Goal: Information Seeking & Learning: Learn about a topic

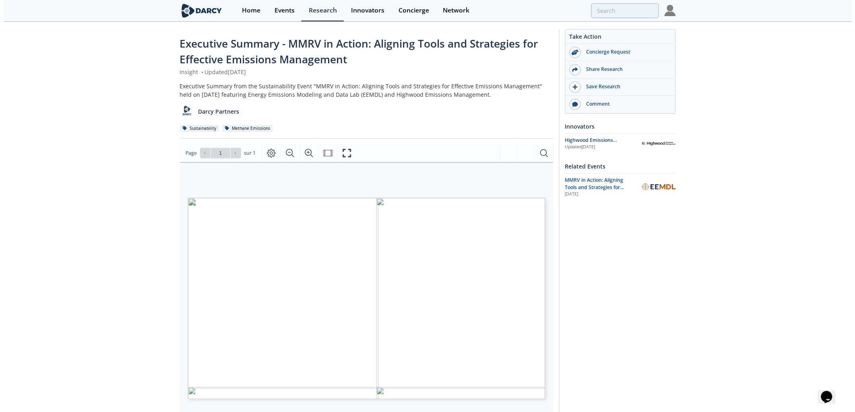
scroll to position [45, 0]
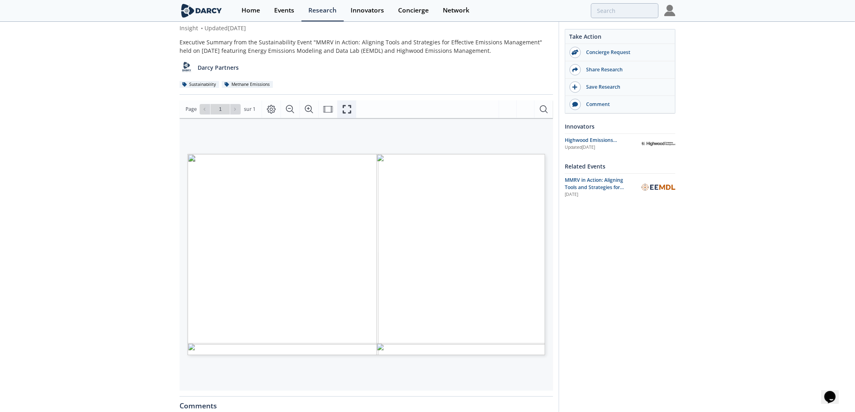
click at [349, 109] on icon "Fullscreen" at bounding box center [347, 109] width 10 height 10
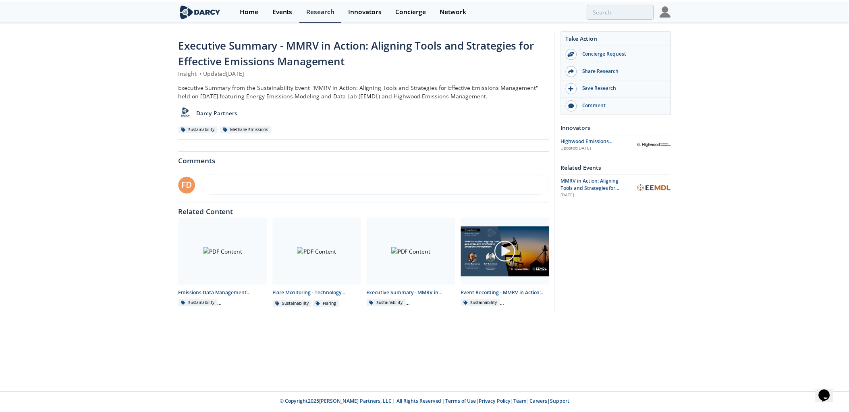
scroll to position [0, 0]
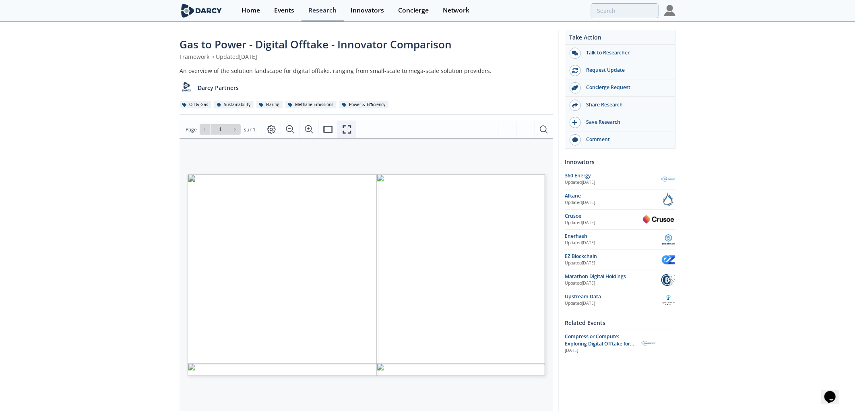
click at [345, 133] on icon "Fullscreen" at bounding box center [347, 129] width 10 height 10
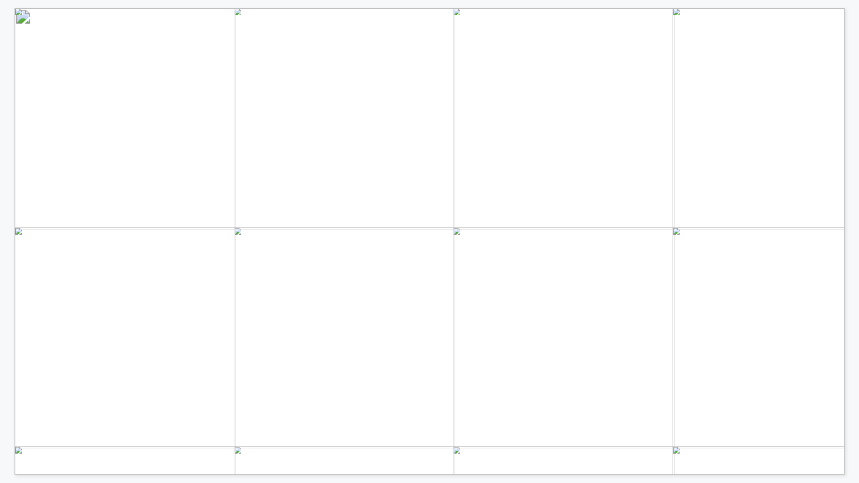
click at [446, 179] on span "Have not handled sour gas, but have solutions for NGLs" at bounding box center [550, 179] width 238 height 8
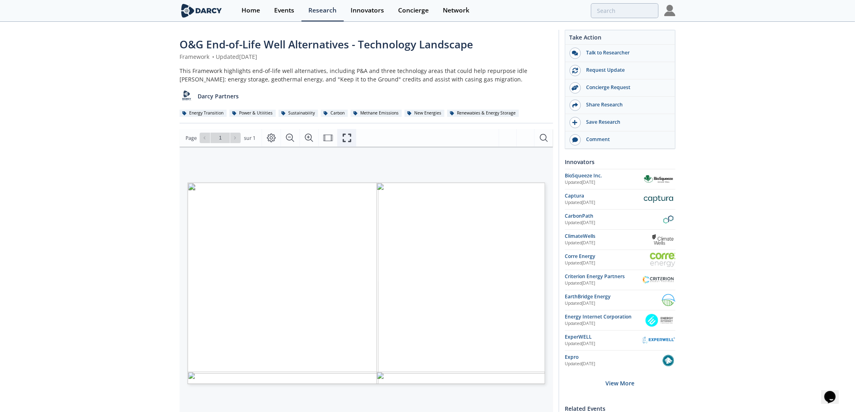
click at [345, 137] on icon "Fullscreen" at bounding box center [347, 138] width 10 height 10
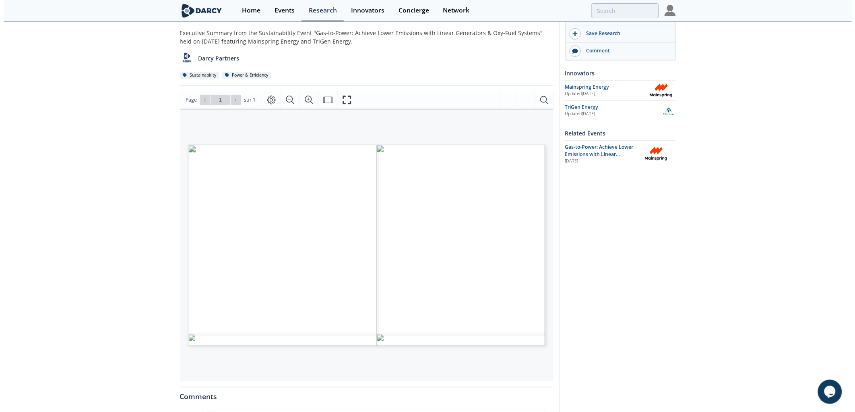
scroll to position [89, 0]
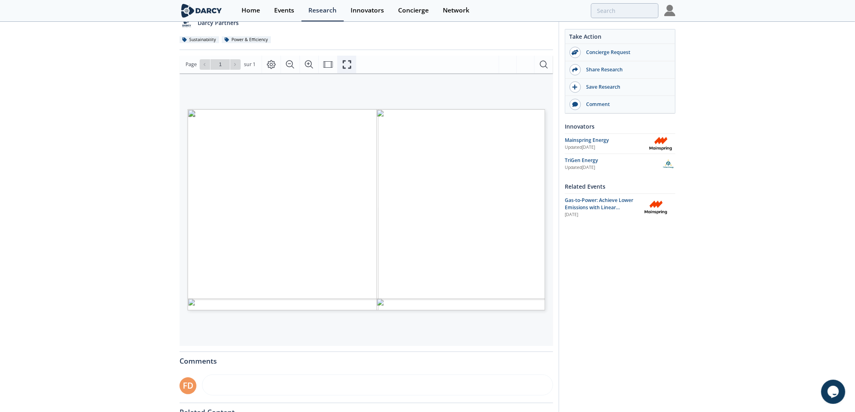
drag, startPoint x: 338, startPoint y: 65, endPoint x: 340, endPoint y: 114, distance: 48.4
click at [338, 65] on button "Fullscreen" at bounding box center [347, 65] width 19 height 18
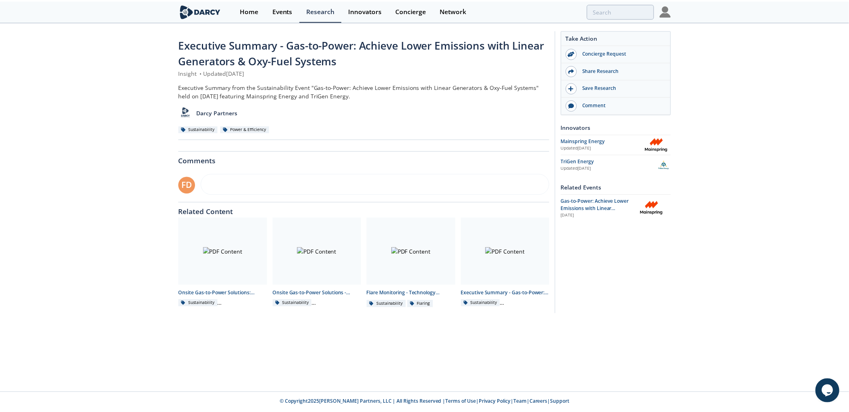
scroll to position [0, 0]
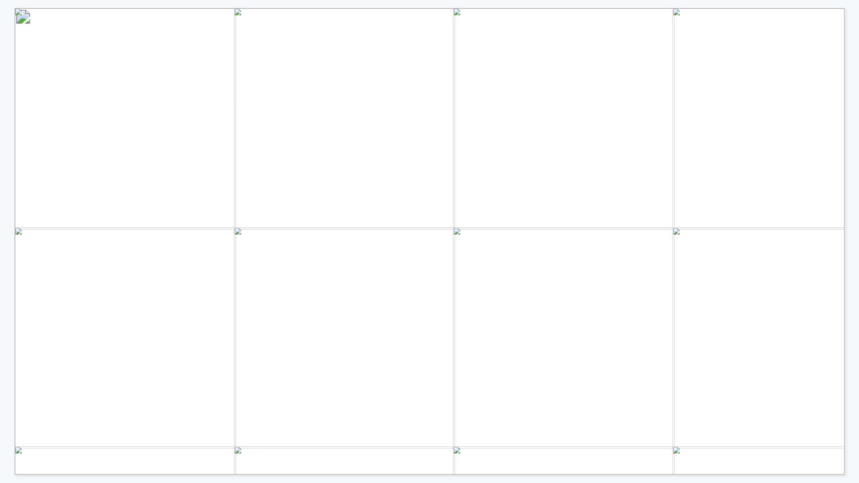
click at [429, 131] on span "Oilfield electrification offers significant" at bounding box center [389, 133] width 184 height 10
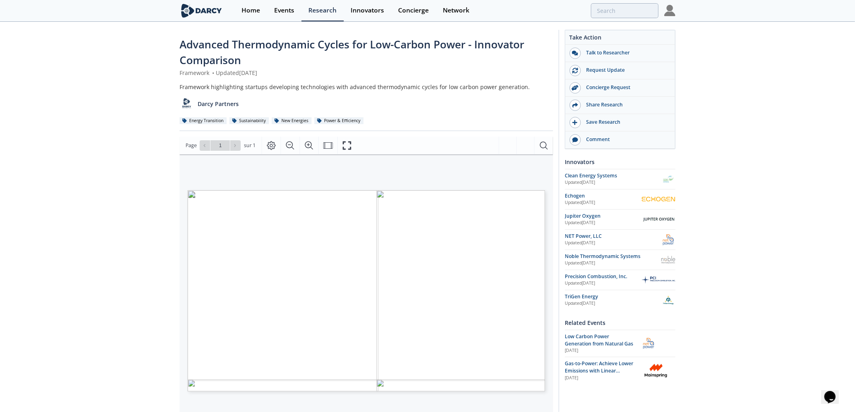
click at [347, 143] on icon "Fullscreen" at bounding box center [347, 146] width 10 height 10
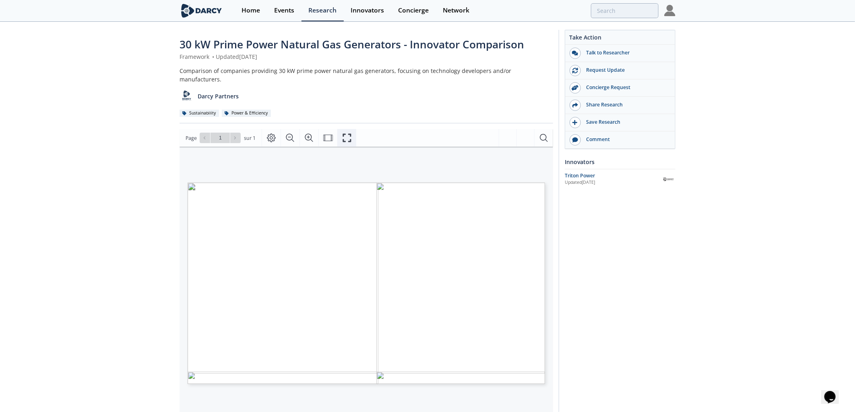
click at [340, 129] on button "Fullscreen" at bounding box center [347, 138] width 19 height 18
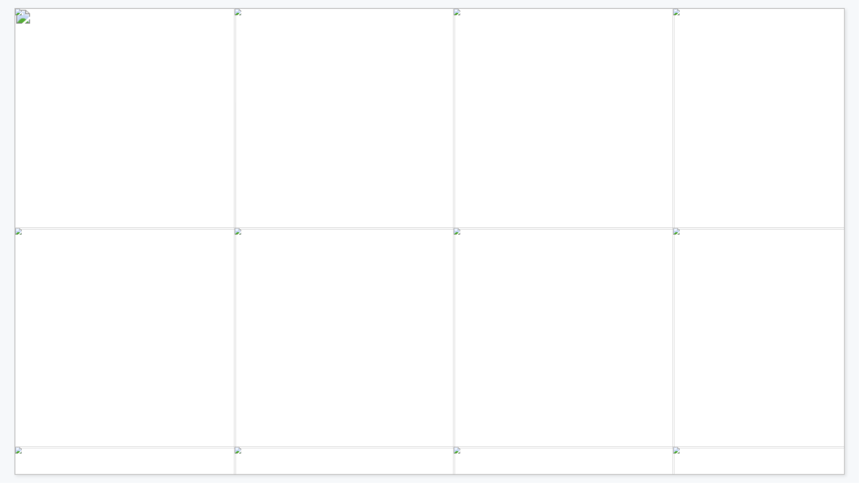
click at [568, 252] on span "1 yr/2,000 hs" at bounding box center [561, 252] width 61 height 11
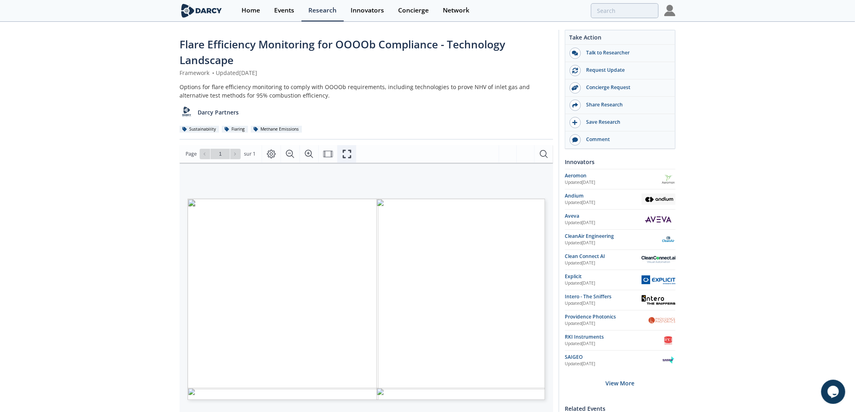
drag, startPoint x: 349, startPoint y: 155, endPoint x: 352, endPoint y: 204, distance: 48.4
click at [349, 155] on icon "Fullscreen" at bounding box center [347, 153] width 8 height 8
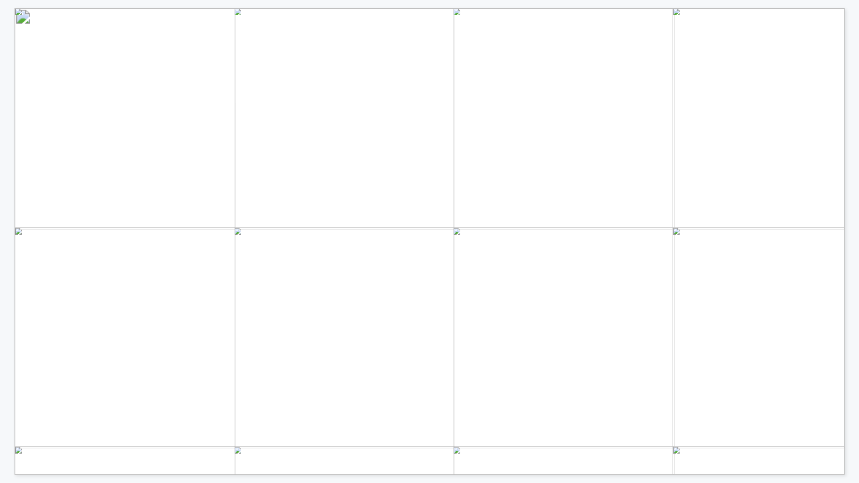
drag, startPoint x: 243, startPoint y: 231, endPoint x: 212, endPoint y: 227, distance: 31.3
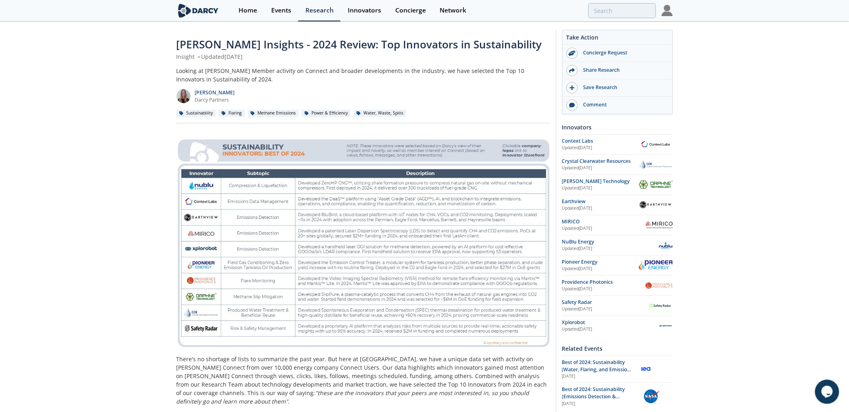
click at [532, 199] on img at bounding box center [363, 242] width 374 height 211
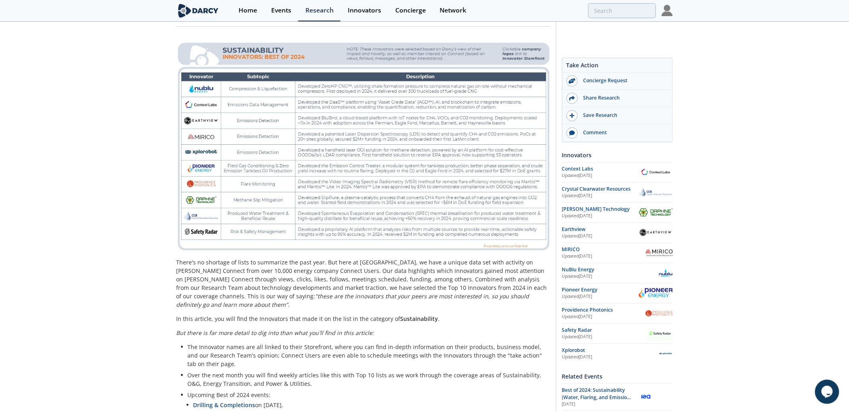
scroll to position [45, 0]
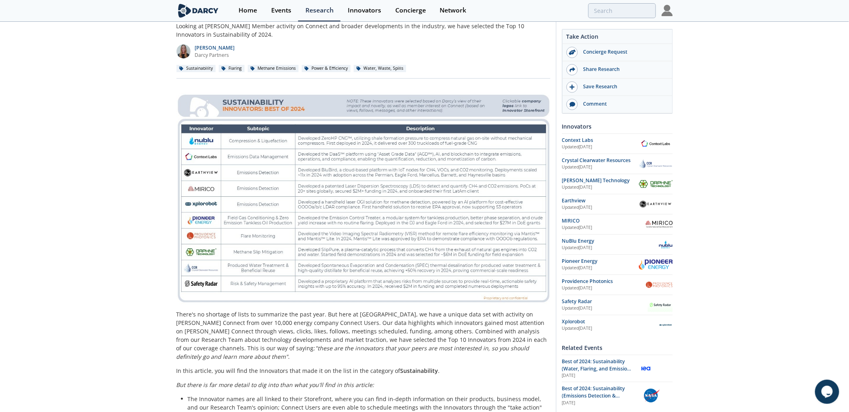
click at [299, 187] on img at bounding box center [363, 198] width 374 height 211
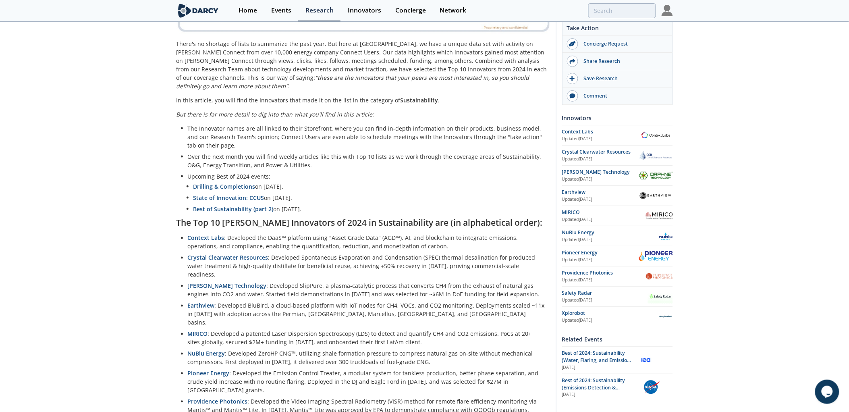
scroll to position [447, 0]
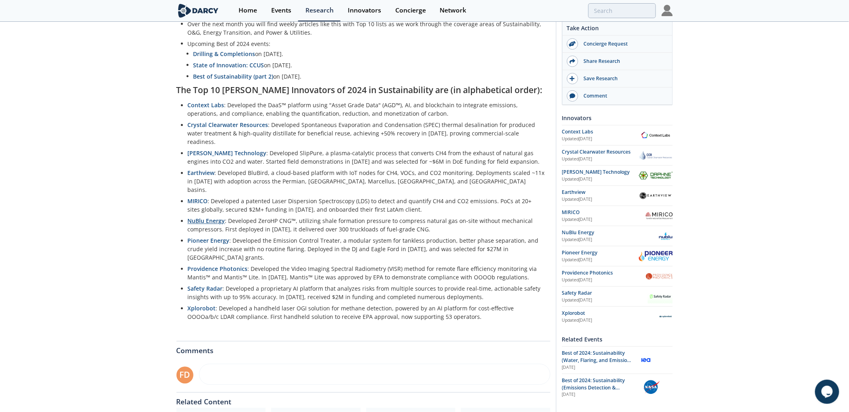
click at [219, 217] on link "NuBlu Energy" at bounding box center [206, 221] width 37 height 8
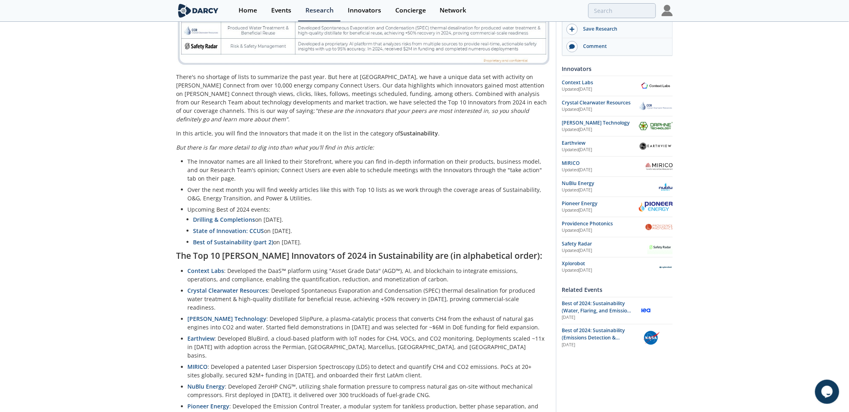
scroll to position [403, 0]
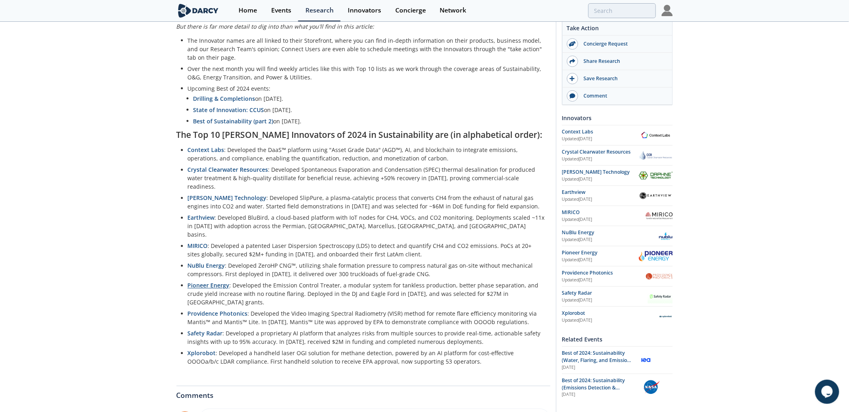
click at [219, 282] on link "Pioneer Energy" at bounding box center [209, 286] width 42 height 8
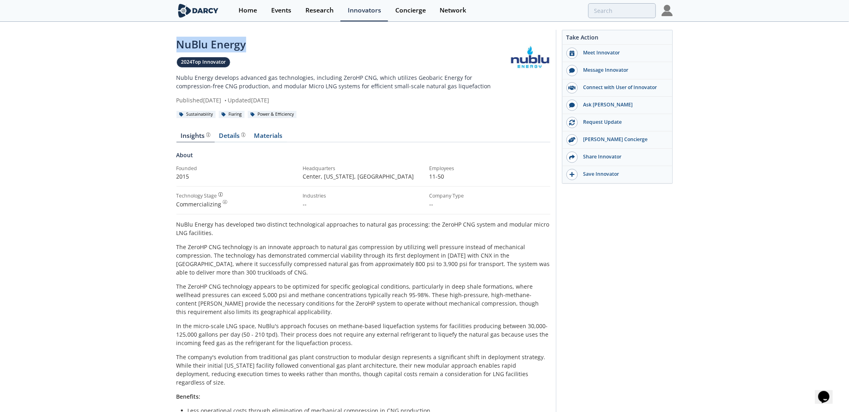
drag, startPoint x: 248, startPoint y: 46, endPoint x: 177, endPoint y: 41, distance: 70.7
click at [177, 41] on div "NuBlu Energy" at bounding box center [342, 45] width 333 height 16
copy div "NuBlu Energy"
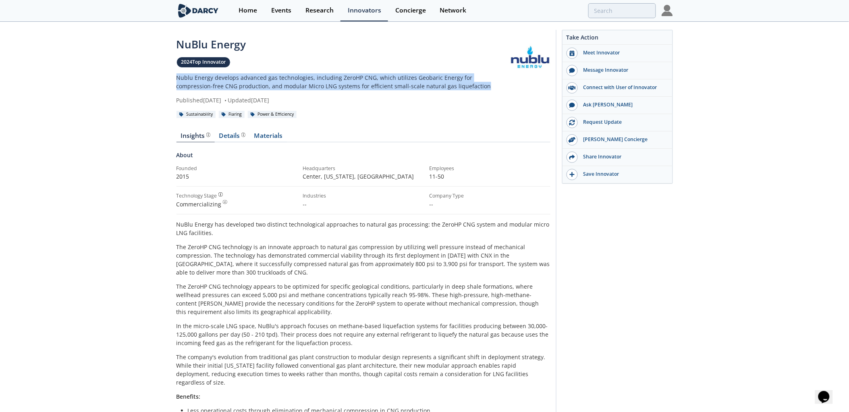
drag, startPoint x: 449, startPoint y: 86, endPoint x: 172, endPoint y: 81, distance: 277.6
click at [172, 81] on div "NuBlu Energy 2024 Top Innovator Nublu Energy develops advanced gas technologies…" at bounding box center [424, 355] width 849 height 665
copy p "Nublu Energy develops advanced gas technologies, including ZeroHP CNG, which ut…"
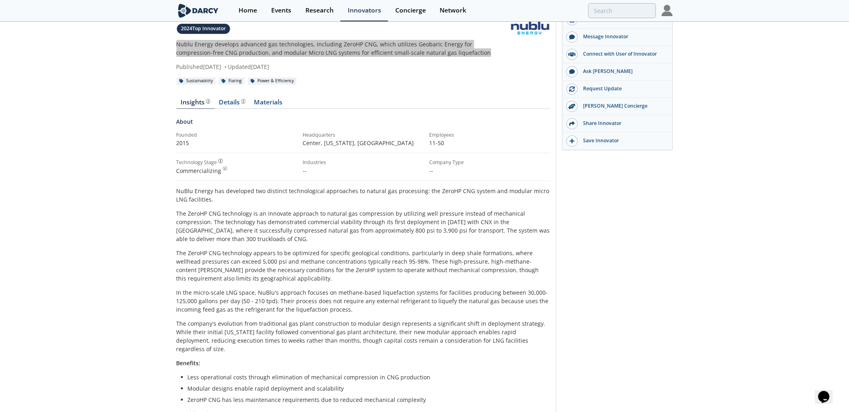
scroll to position [89, 0]
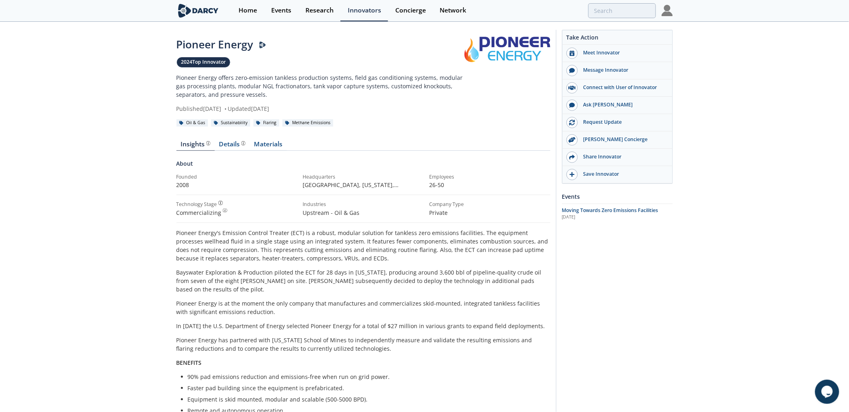
click at [22, 162] on div "Pioneer Energy 2024 Top Innovator Pioneer Energy offers zero-emission tankless …" at bounding box center [424, 370] width 849 height 694
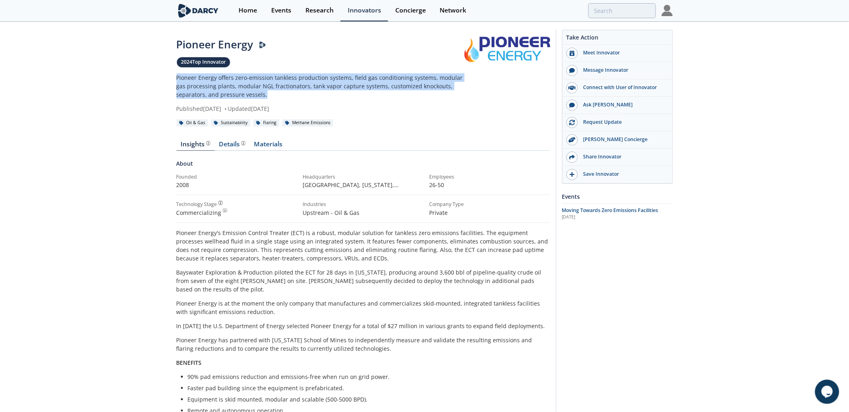
drag, startPoint x: 281, startPoint y: 93, endPoint x: 176, endPoint y: 74, distance: 106.4
click at [176, 74] on p "Pioneer Energy offers zero-emission tankless production systems, field gas cond…" at bounding box center [320, 85] width 288 height 25
copy p "Pioneer Energy offers zero-emission tankless production systems, field gas cond…"
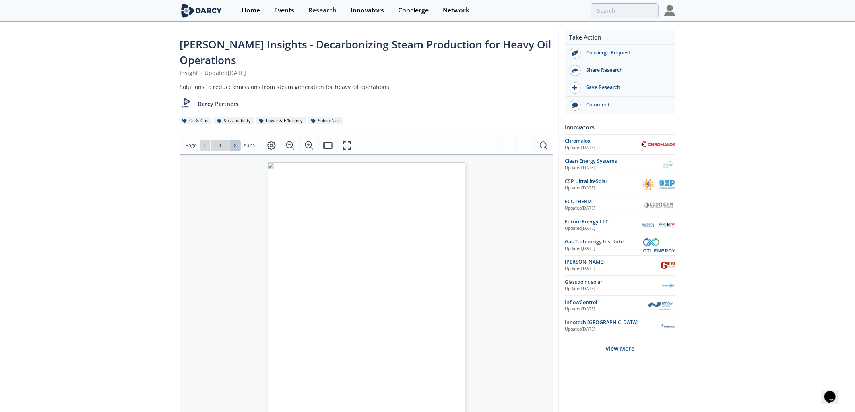
click at [235, 145] on icon at bounding box center [235, 145] width 2 height 3
type input "2"
click at [235, 145] on icon at bounding box center [235, 145] width 2 height 3
type input "3"
click at [235, 145] on icon at bounding box center [235, 145] width 2 height 3
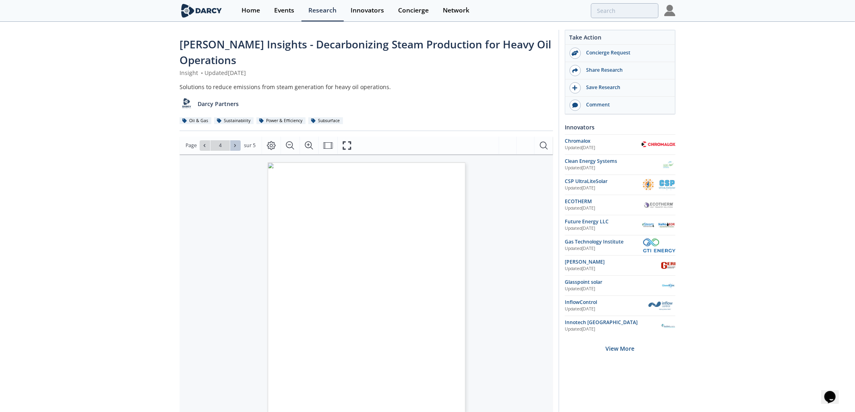
click at [235, 145] on icon at bounding box center [235, 145] width 2 height 3
type input "5"
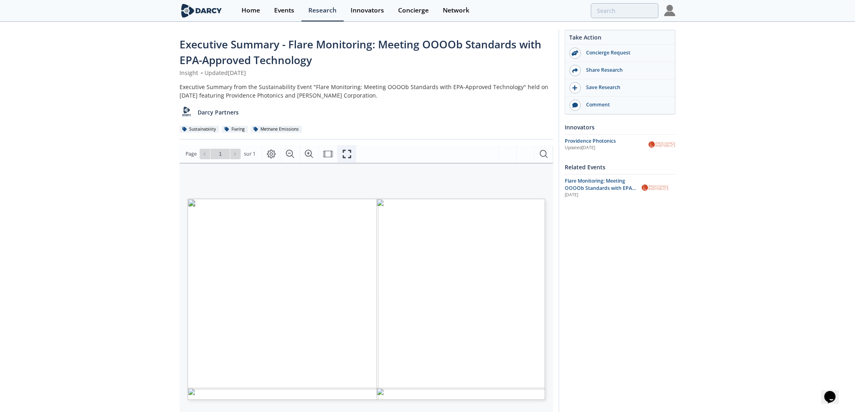
click at [352, 159] on button "Fullscreen" at bounding box center [347, 154] width 19 height 18
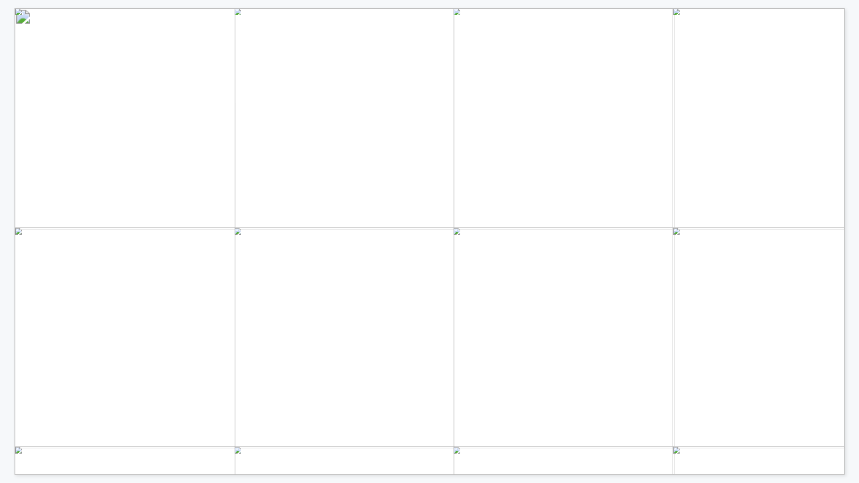
drag, startPoint x: 457, startPoint y: 199, endPoint x: 401, endPoint y: 192, distance: 56.8
click at [401, 192] on span "Flares are traditionally assumed to have 98%" at bounding box center [397, 193] width 201 height 10
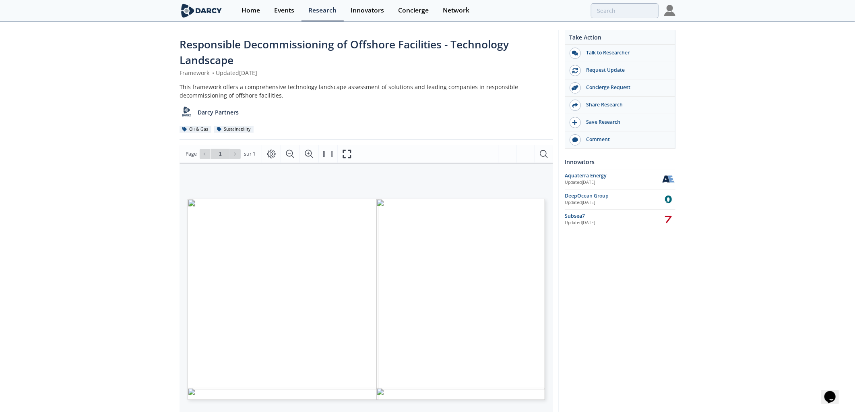
click at [353, 153] on button "Fullscreen" at bounding box center [347, 154] width 19 height 18
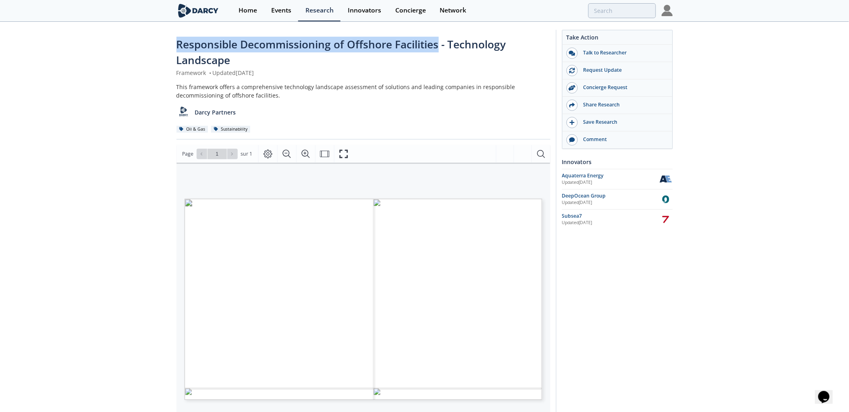
drag, startPoint x: 438, startPoint y: 44, endPoint x: 158, endPoint y: 35, distance: 280.5
click at [158, 35] on div "Responsible Decommissioning of Offshore Facilities - Technology Landscape Frame…" at bounding box center [424, 319] width 849 height 592
copy span "Responsible Decommissioning of Offshore Facilities"
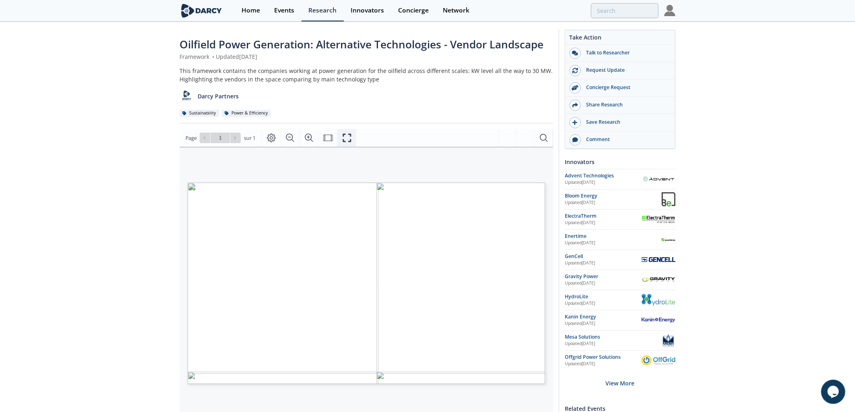
click at [345, 135] on icon "Fullscreen" at bounding box center [347, 138] width 10 height 10
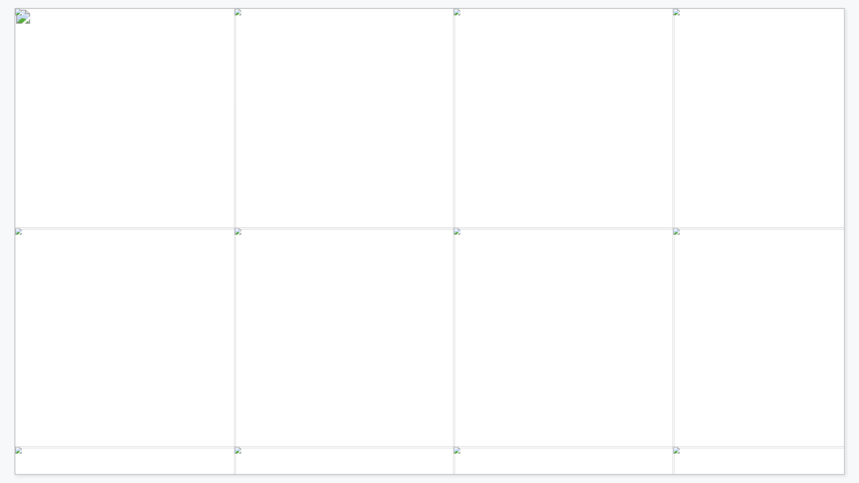
drag, startPoint x: 400, startPoint y: 262, endPoint x: 307, endPoint y: 255, distance: 94.1
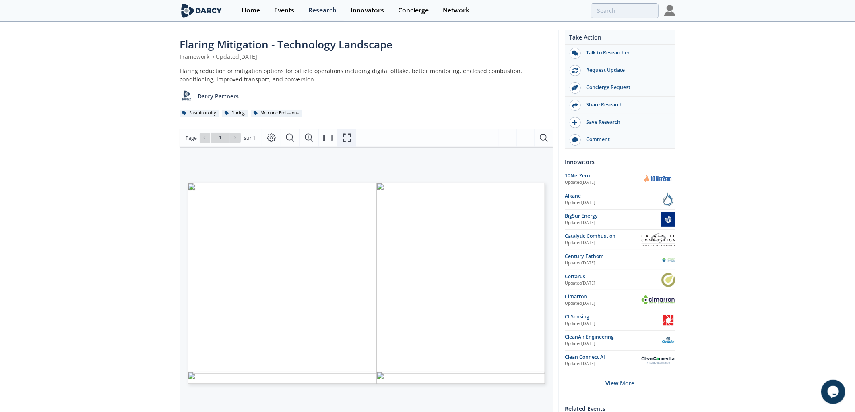
drag, startPoint x: 343, startPoint y: 135, endPoint x: 344, endPoint y: 184, distance: 48.4
click at [343, 135] on icon "Fullscreen" at bounding box center [347, 138] width 10 height 10
click at [354, 134] on button "Fullscreen" at bounding box center [347, 138] width 19 height 18
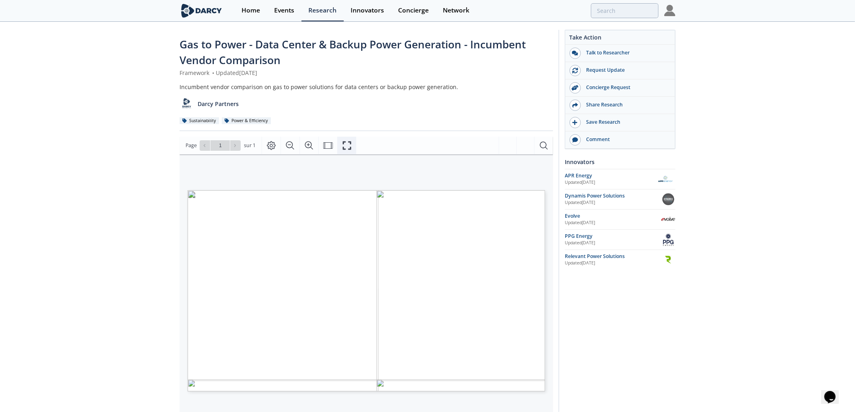
drag, startPoint x: 344, startPoint y: 143, endPoint x: 347, endPoint y: 193, distance: 50.0
click at [345, 144] on icon "Fullscreen" at bounding box center [347, 146] width 10 height 10
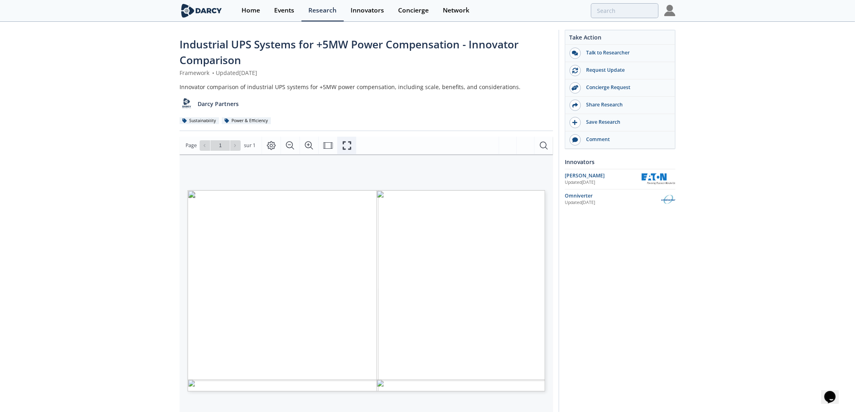
click at [348, 144] on icon "Fullscreen" at bounding box center [347, 146] width 10 height 10
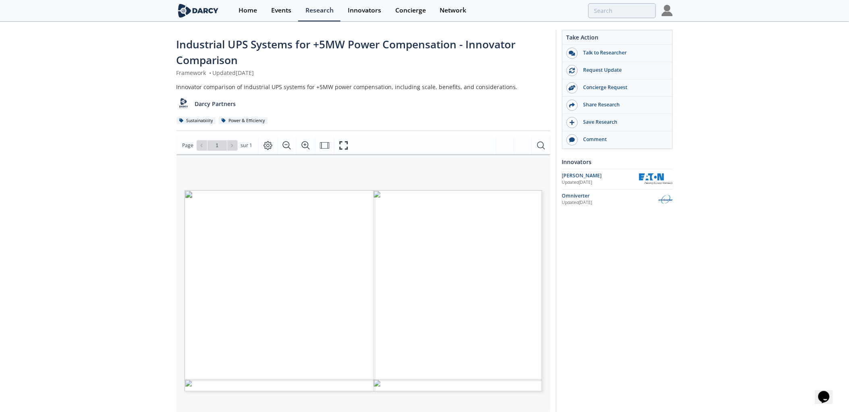
drag, startPoint x: 354, startPoint y: 90, endPoint x: 354, endPoint y: 95, distance: 4.5
drag, startPoint x: 354, startPoint y: 95, endPoint x: 339, endPoint y: 86, distance: 18.0
click at [339, 86] on div "Innovator comparison of industrial UPS systems for +5MW power compensation, inc…" at bounding box center [363, 87] width 374 height 8
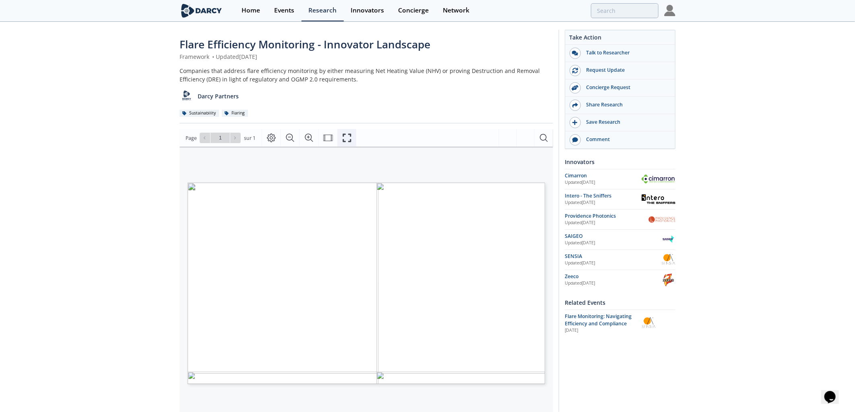
click at [352, 141] on button "Fullscreen" at bounding box center [347, 138] width 19 height 18
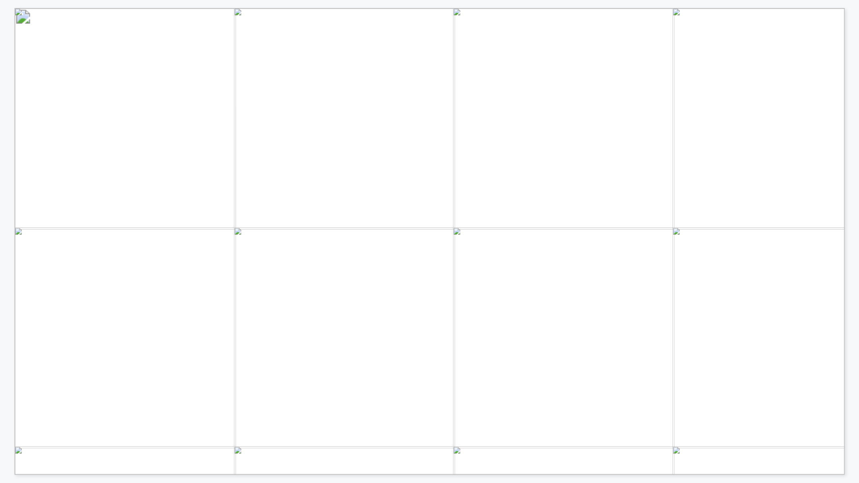
drag, startPoint x: 363, startPoint y: 222, endPoint x: 424, endPoint y: 117, distance: 121.2
click at [424, 117] on span "Gas composition: continuous or sample measurement" at bounding box center [402, 116] width 259 height 10
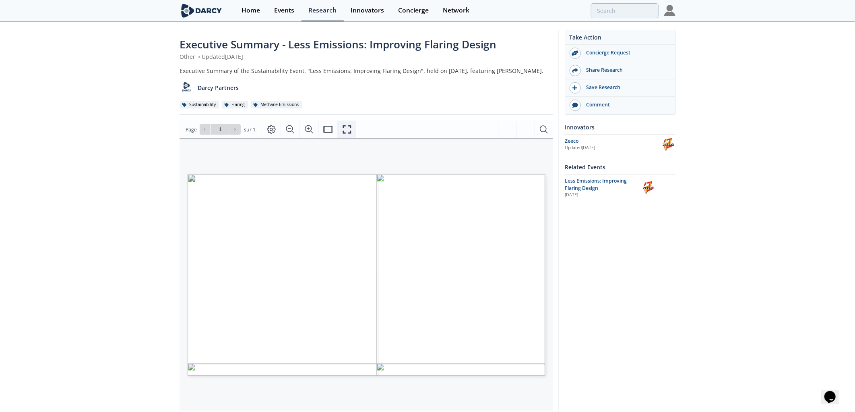
drag, startPoint x: 346, startPoint y: 129, endPoint x: 348, endPoint y: 177, distance: 48.4
click at [346, 129] on icon "Fullscreen" at bounding box center [347, 129] width 10 height 10
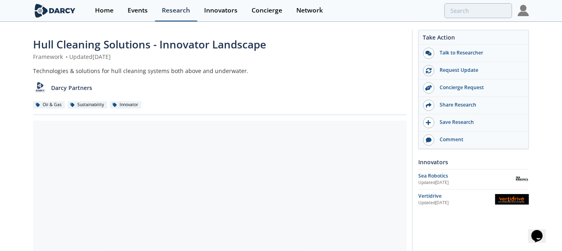
click at [172, 11] on div "Research" at bounding box center [176, 10] width 28 height 6
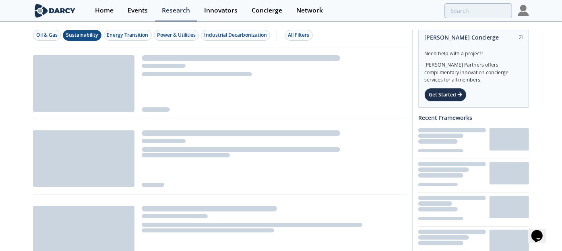
click at [73, 38] on div "Sustainability" at bounding box center [82, 34] width 32 height 7
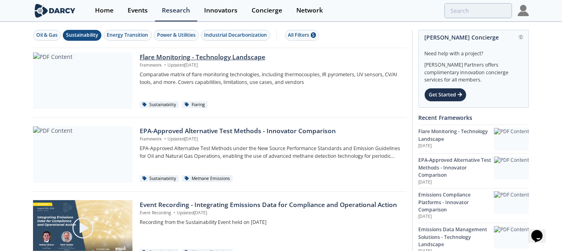
click at [207, 56] on div "Flare Monitoring - Technology Landscape" at bounding box center [270, 57] width 261 height 10
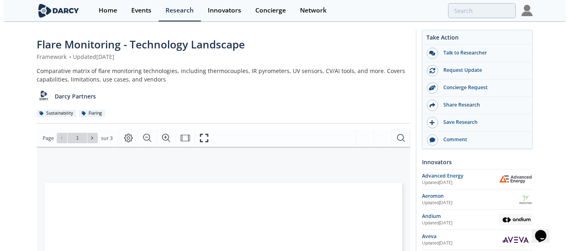
scroll to position [89, 0]
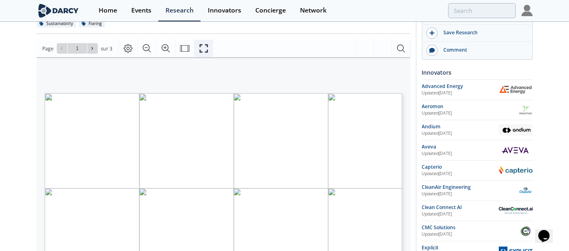
click at [200, 44] on icon "Fullscreen" at bounding box center [204, 48] width 8 height 8
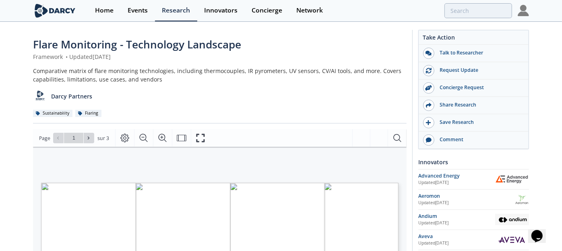
scroll to position [45, 0]
